Goal: Navigation & Orientation: Find specific page/section

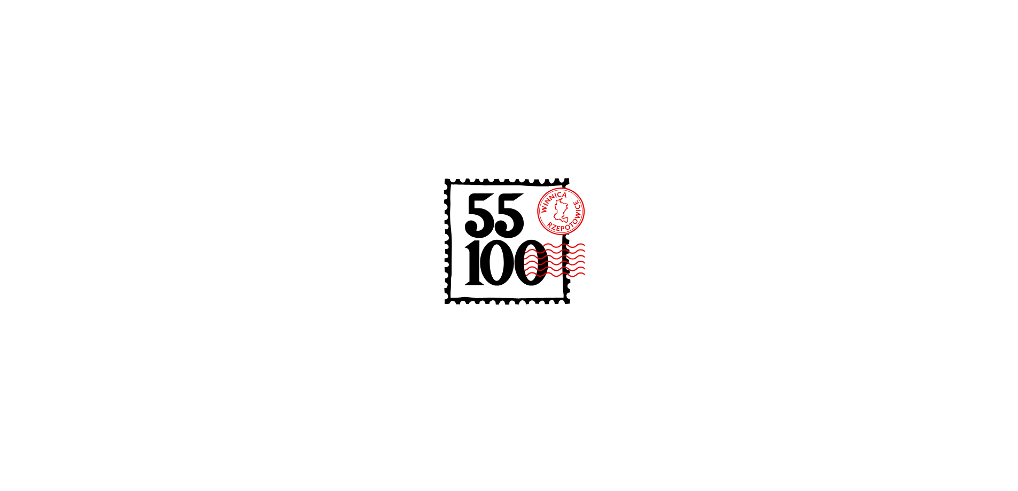
click at [496, 232] on icon at bounding box center [509, 244] width 171 height 171
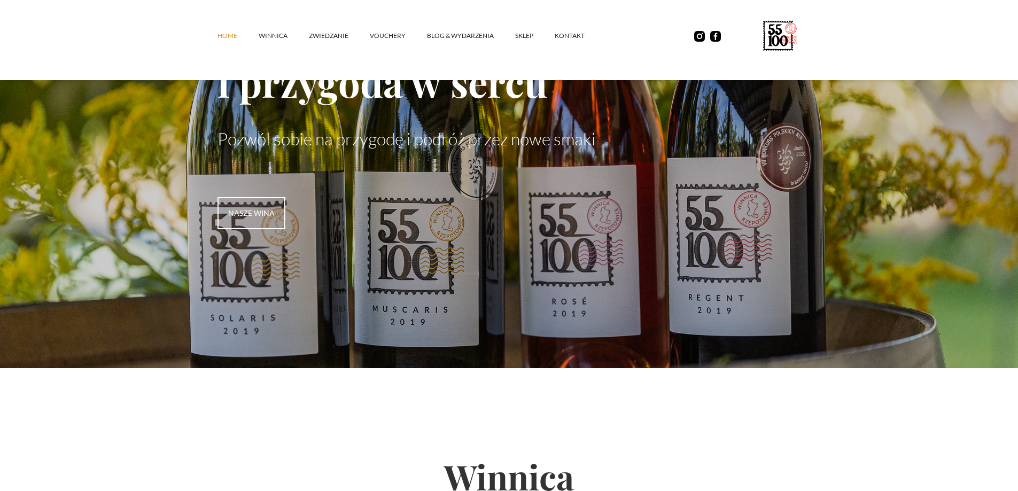
scroll to position [143, 0]
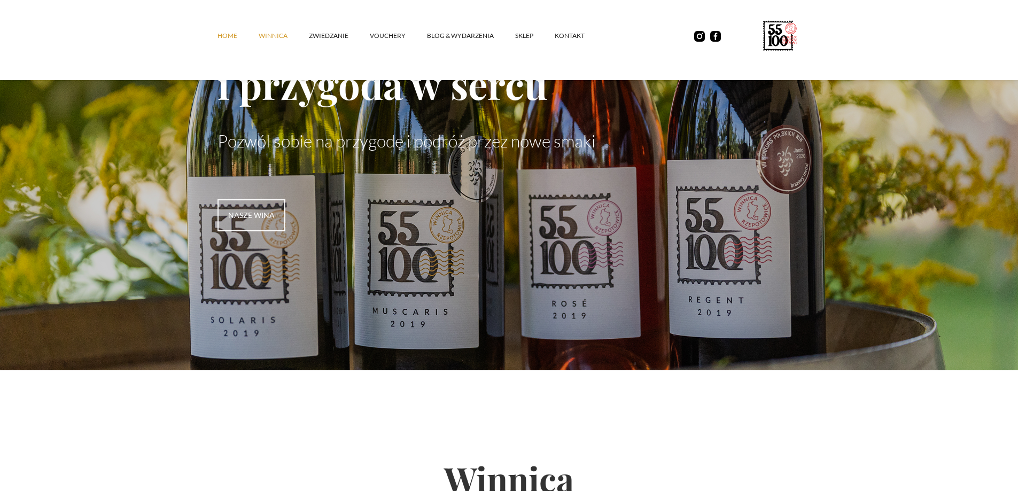
click at [274, 38] on link "winnica" at bounding box center [284, 36] width 50 height 32
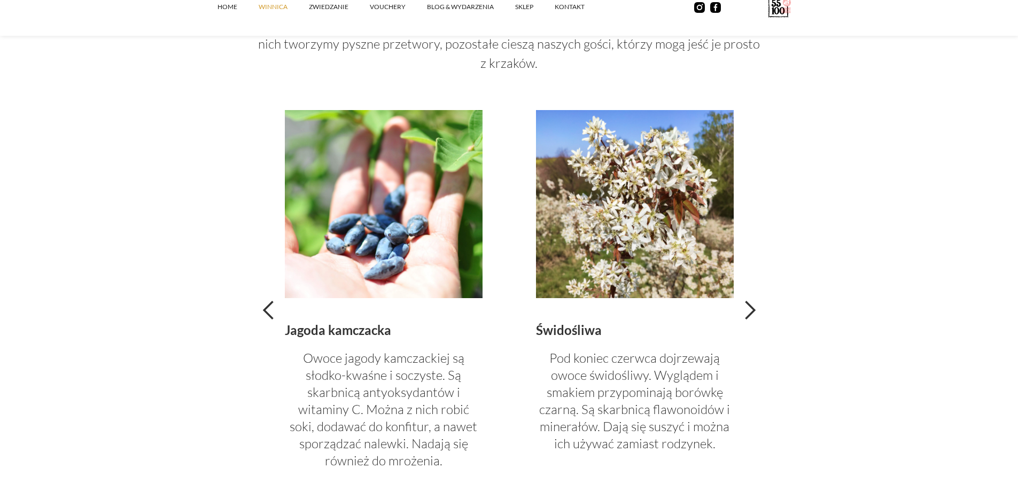
scroll to position [2422, 0]
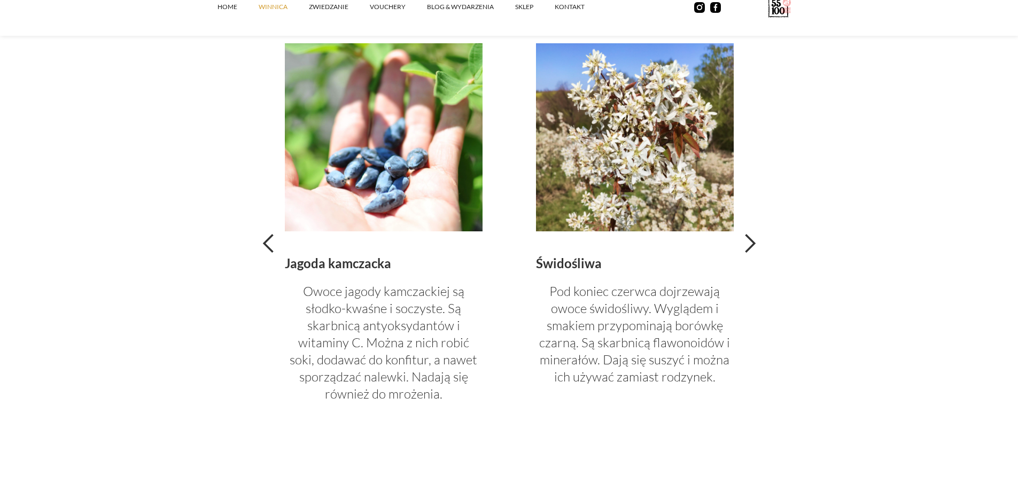
click at [751, 243] on div "next slide" at bounding box center [749, 243] width 21 height 21
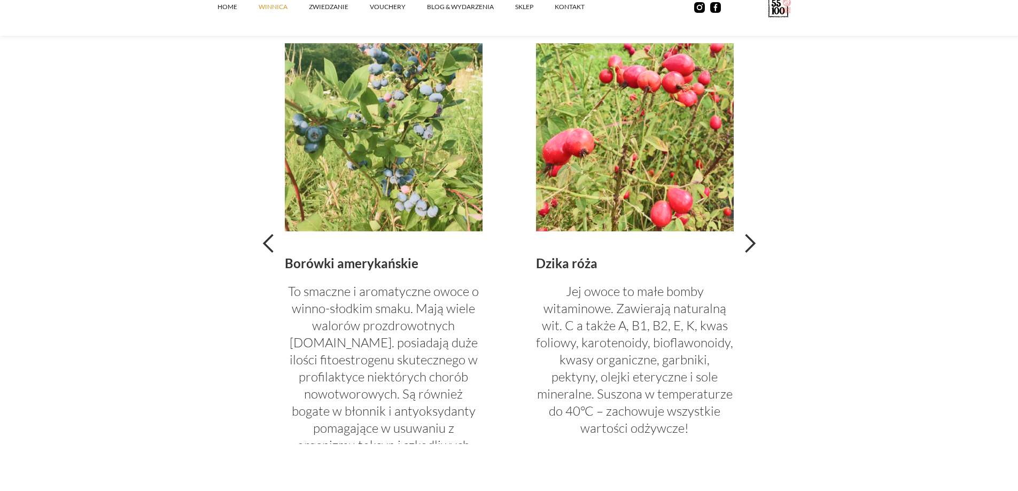
click at [750, 243] on div "next slide" at bounding box center [749, 243] width 21 height 21
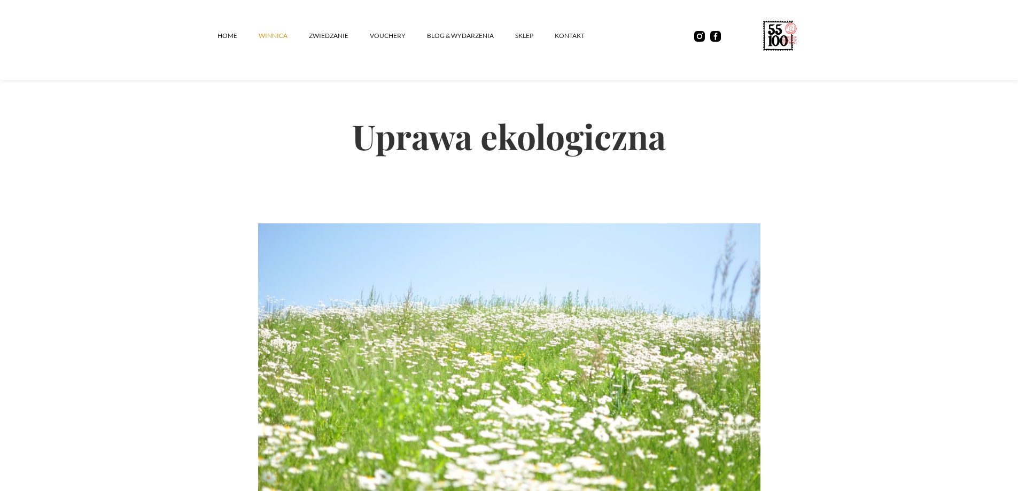
scroll to position [1781, 0]
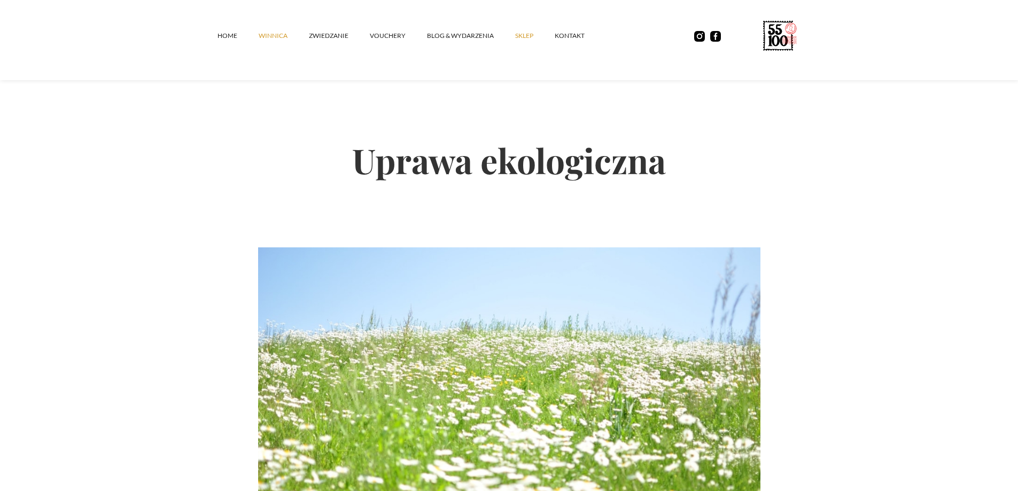
click at [519, 35] on link "SKLEP" at bounding box center [535, 36] width 40 height 32
